Goal: Task Accomplishment & Management: Manage account settings

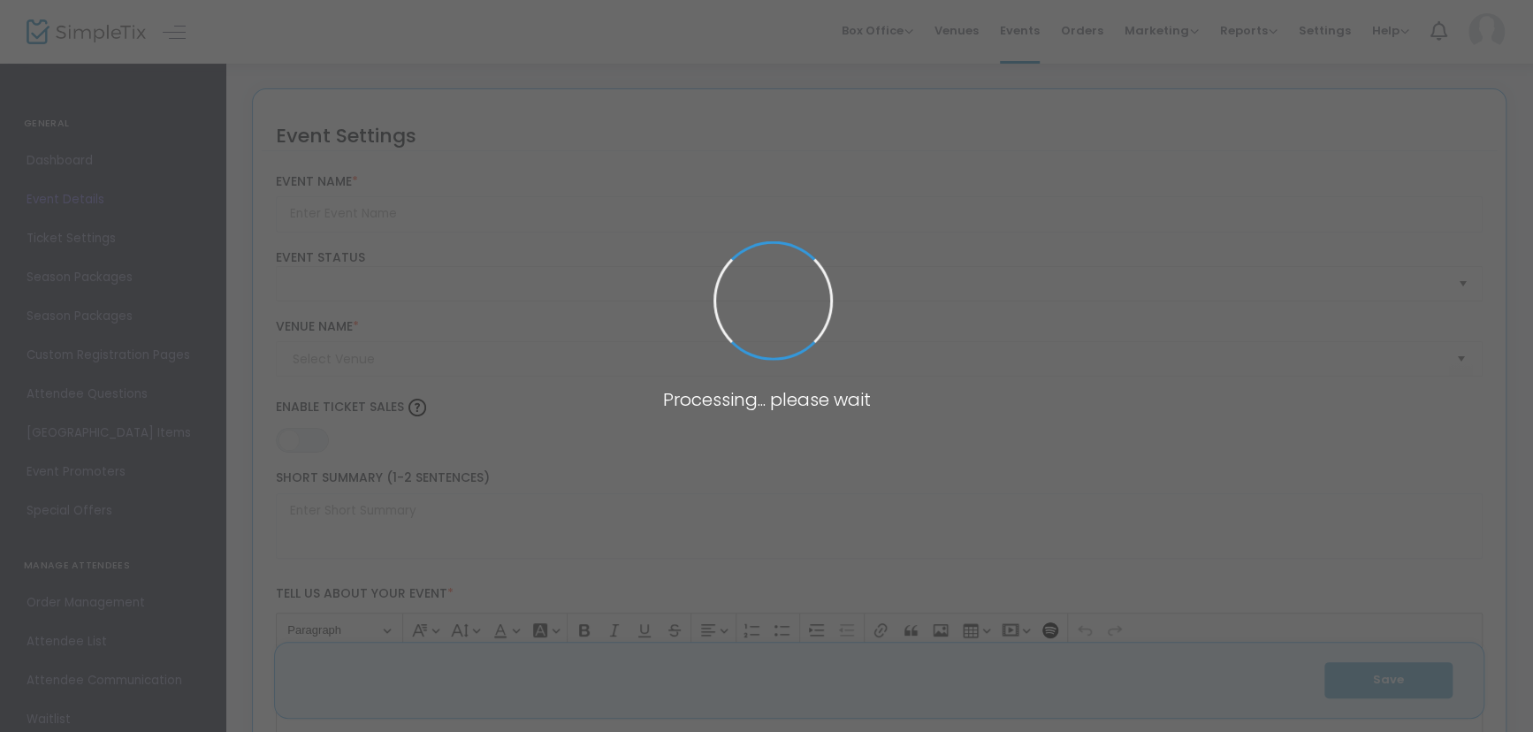
type input "Pre-holiday wine, cheese, appetizer and dessert event"
type textarea "Save the date for our pre-holiday wine, cheese, appetizer and dessert pairing e…"
type input "5.500 %"
type input "Buy Tickets"
type input "Brambleberry Winery"
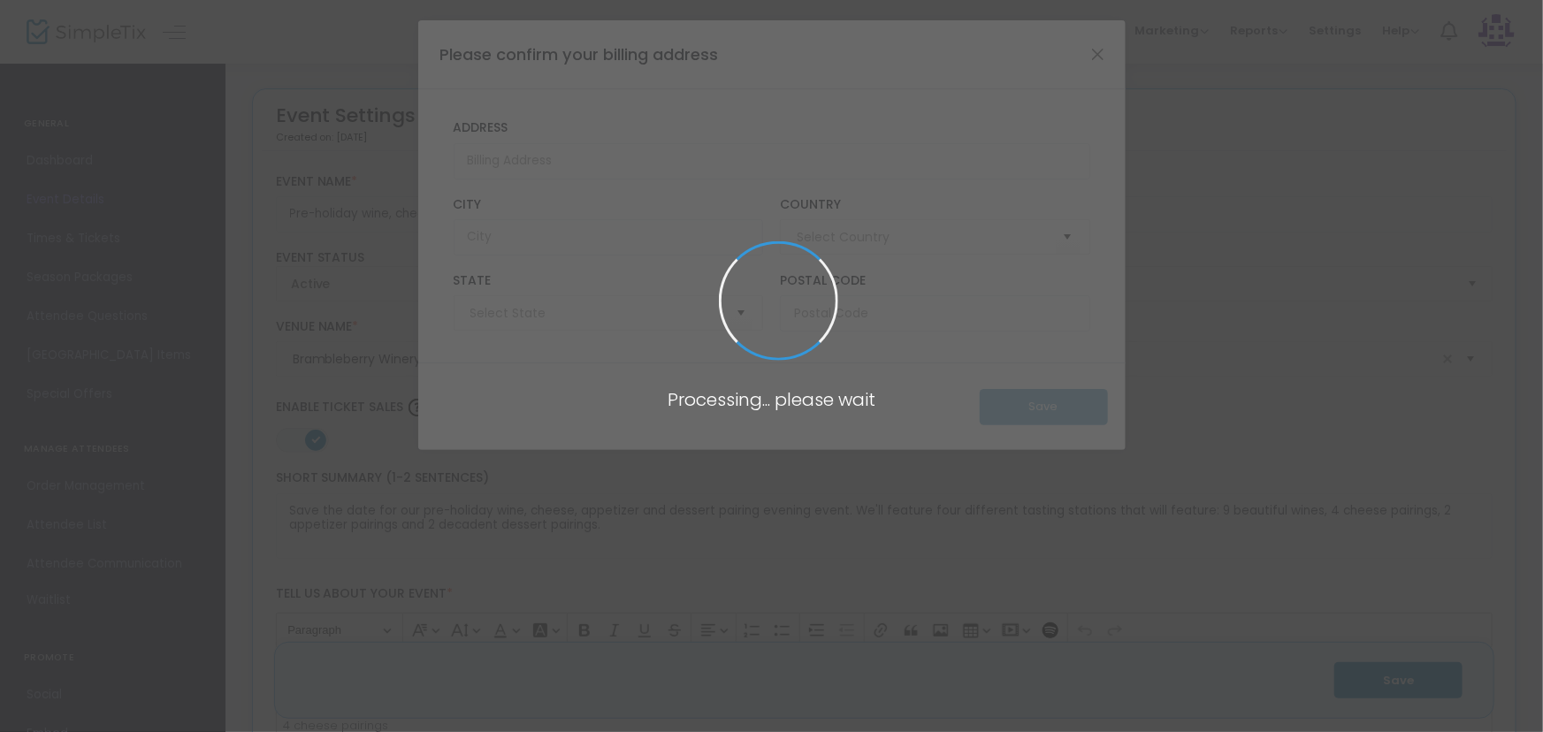
type input "[GEOGRAPHIC_DATA]"
type input "[US_STATE]"
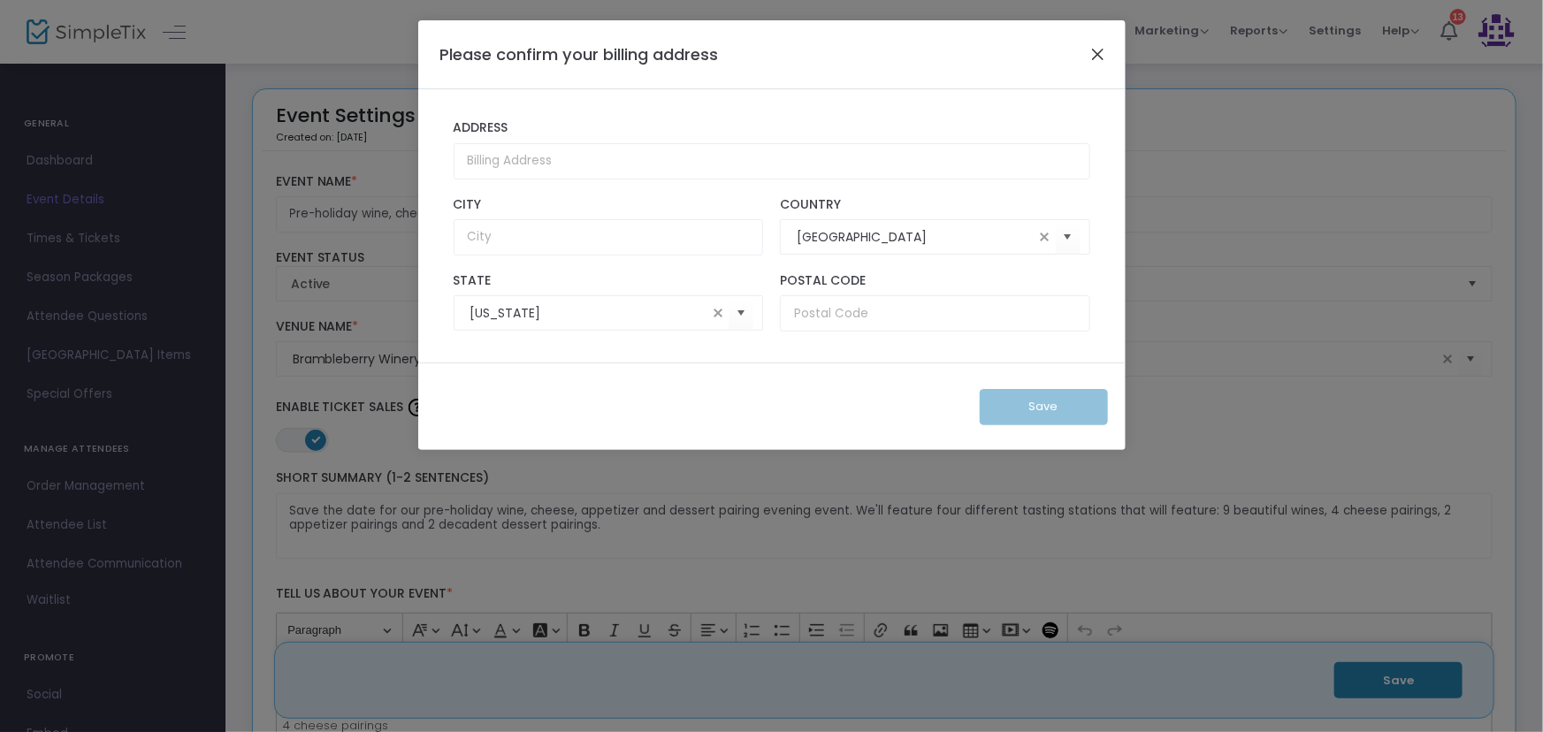
click at [1096, 51] on button "Close" at bounding box center [1097, 53] width 23 height 23
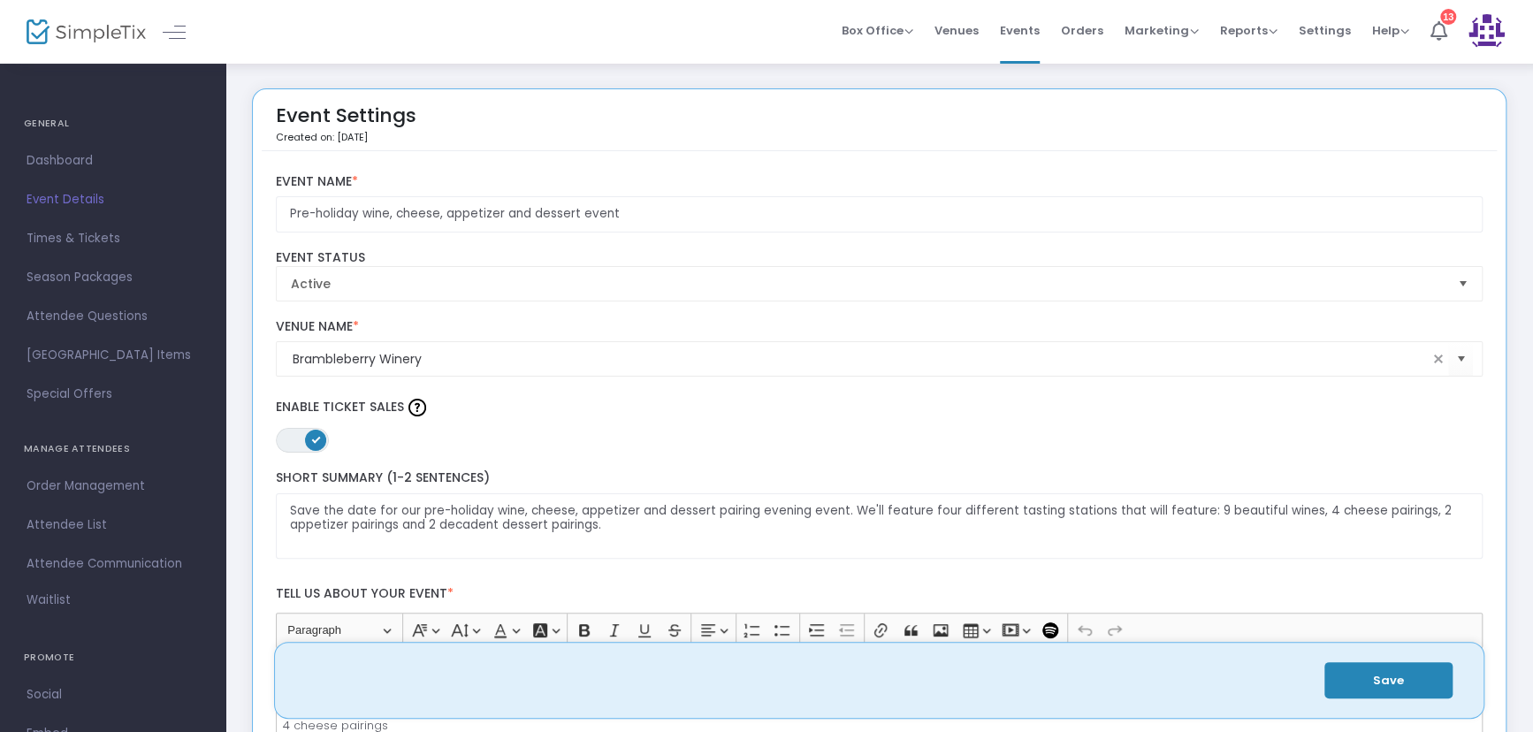
click at [70, 197] on span "Event Details" at bounding box center [113, 199] width 172 height 23
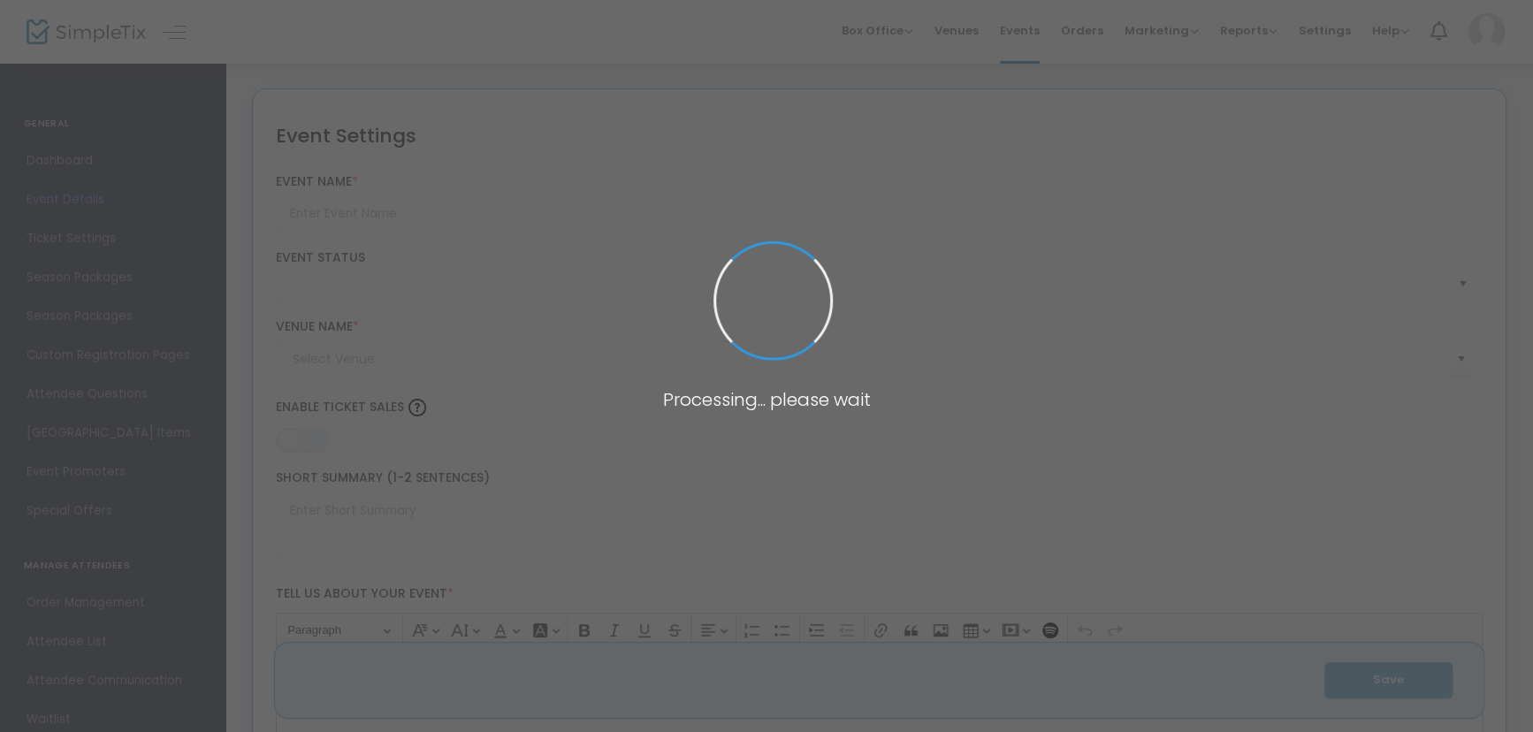
type input "Pre-holiday wine, cheese, appetizer and dessert event"
type textarea "Save the date for our pre-holiday wine, cheese, appetizer and dessert pairing e…"
type input "5.500 %"
type input "Buy Tickets"
type input "Brambleberry Winery"
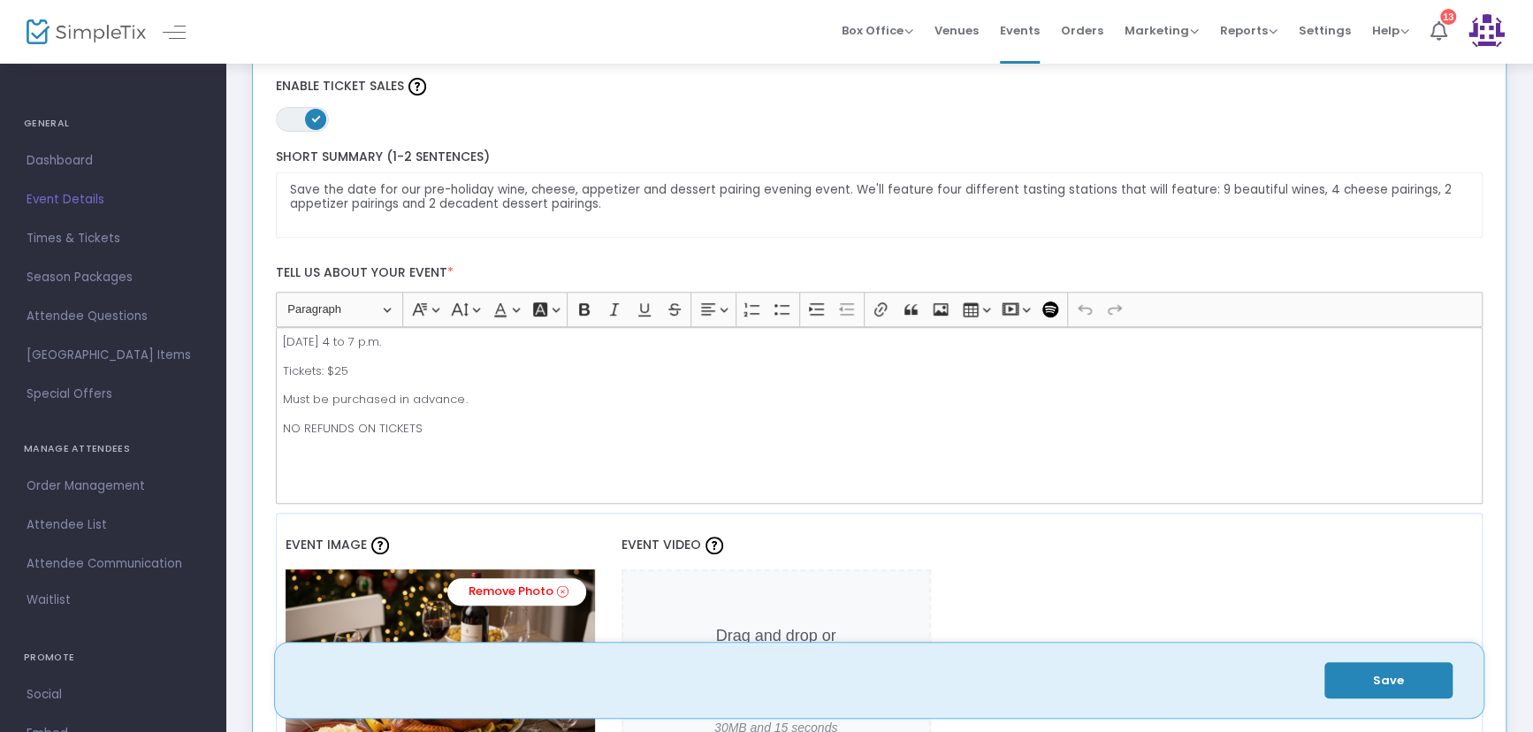
scroll to position [207, 0]
click at [90, 524] on span "Attendee List" at bounding box center [113, 525] width 172 height 23
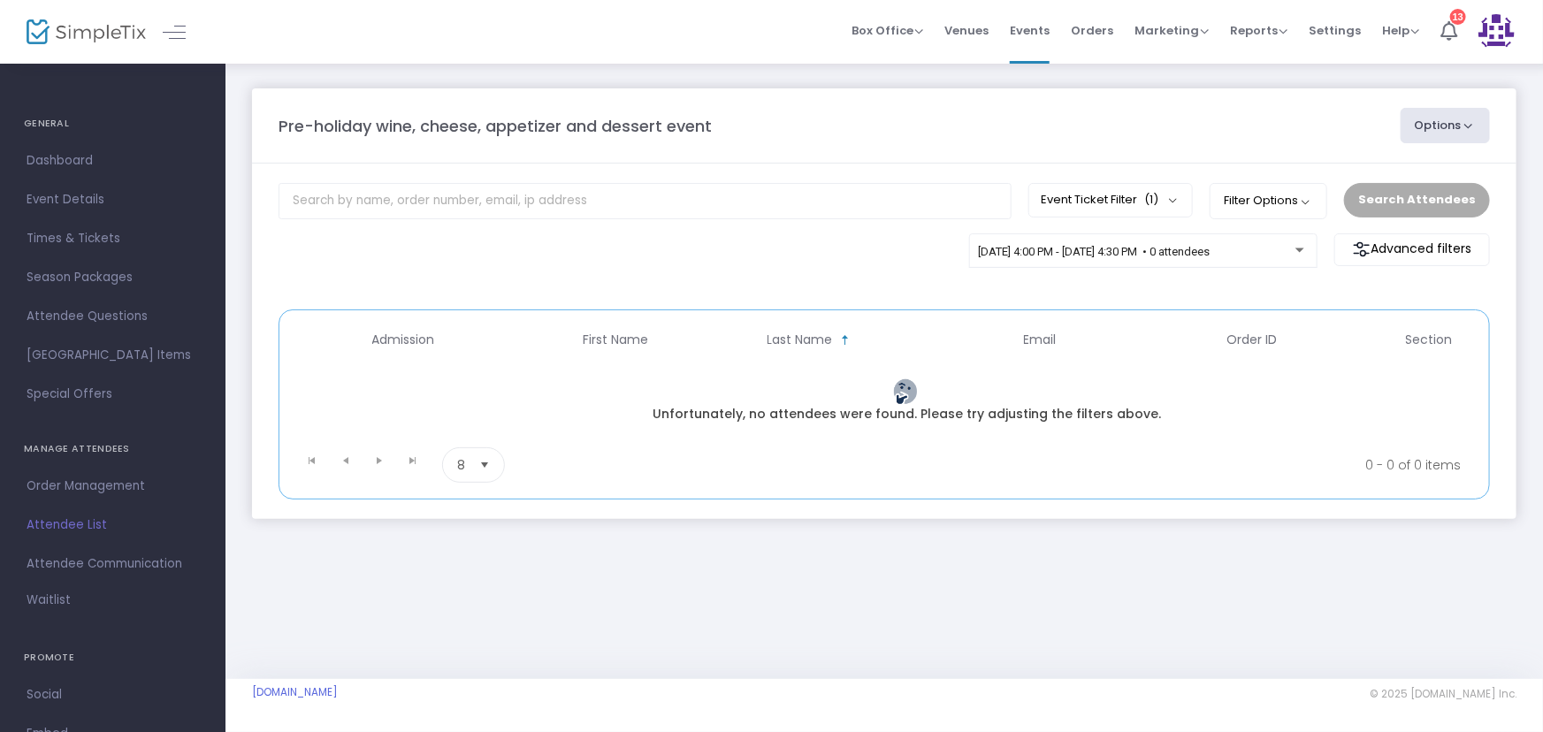
click at [54, 126] on h4 "GENERAL" at bounding box center [113, 123] width 178 height 35
click at [60, 150] on span "Dashboard" at bounding box center [113, 160] width 172 height 23
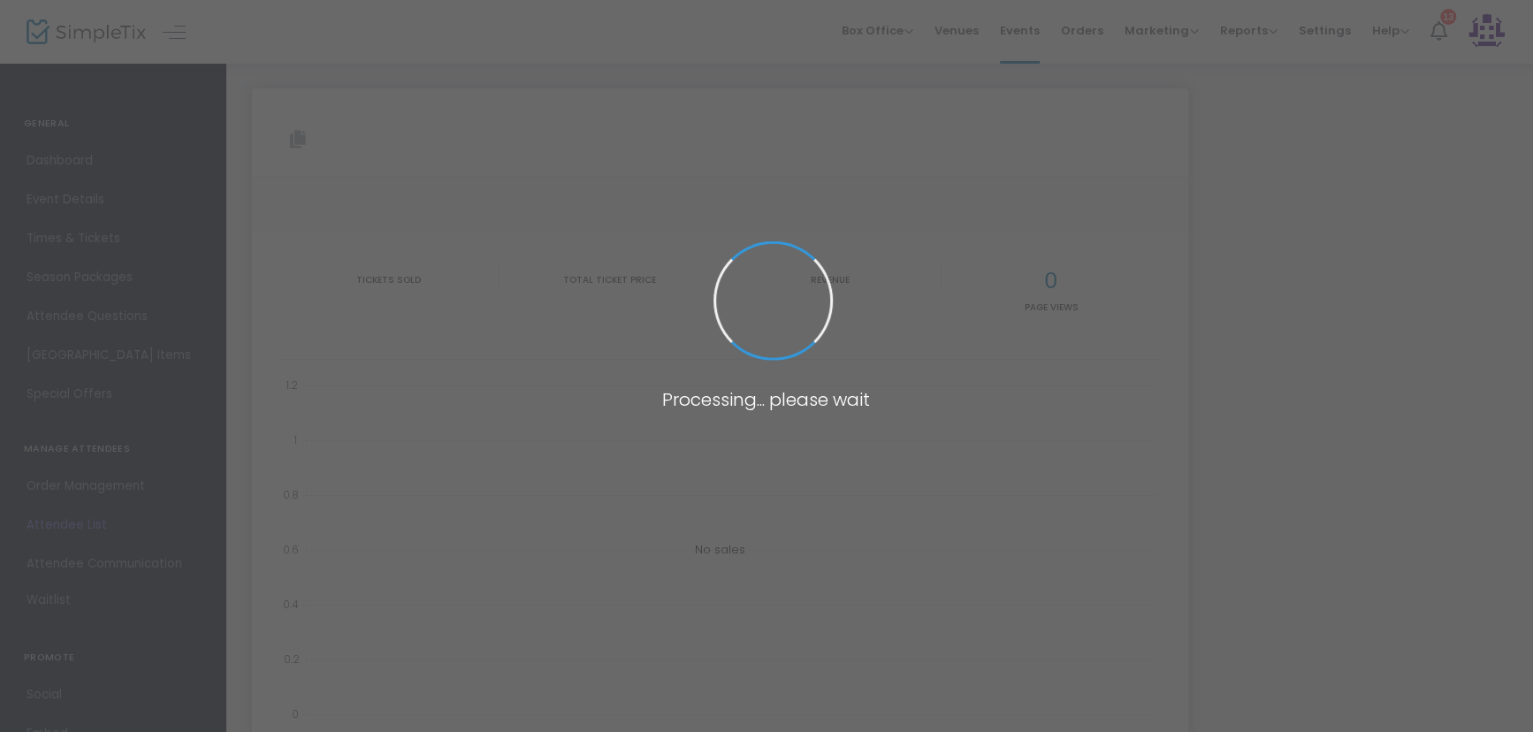
type input "[URL][DOMAIN_NAME]"
